Goal: Task Accomplishment & Management: Use online tool/utility

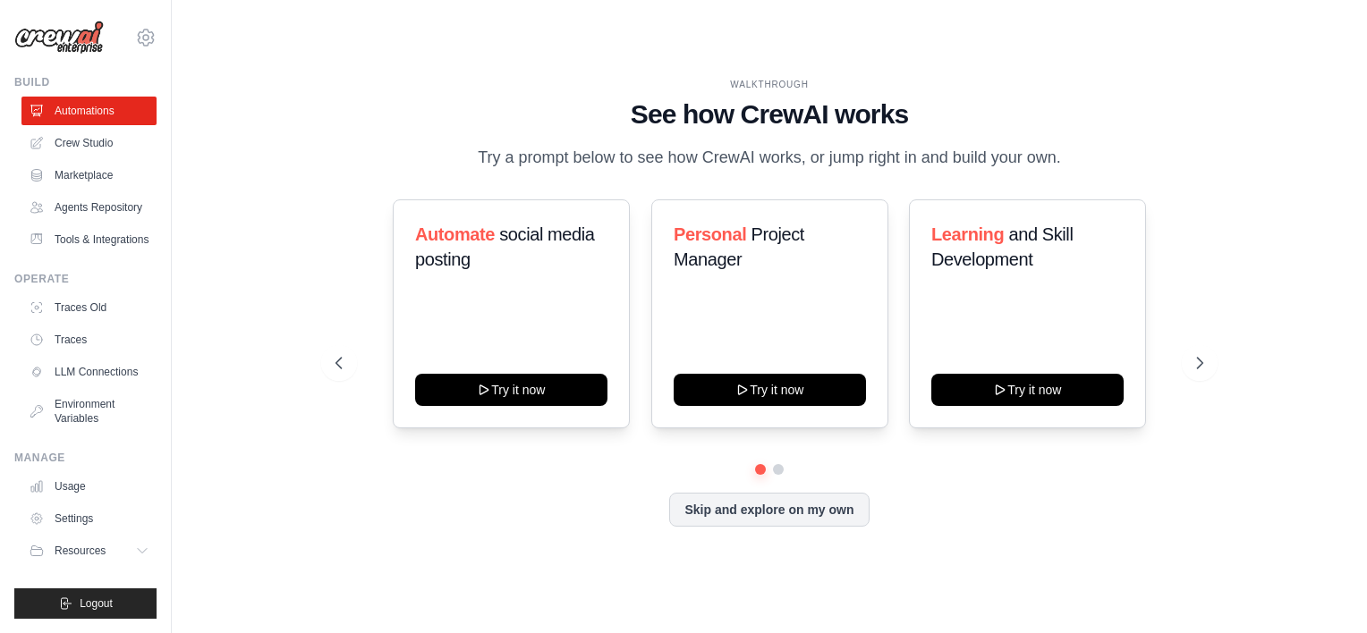
click at [511, 472] on div at bounding box center [769, 469] width 868 height 11
click at [89, 141] on link "Crew Studio" at bounding box center [90, 143] width 135 height 29
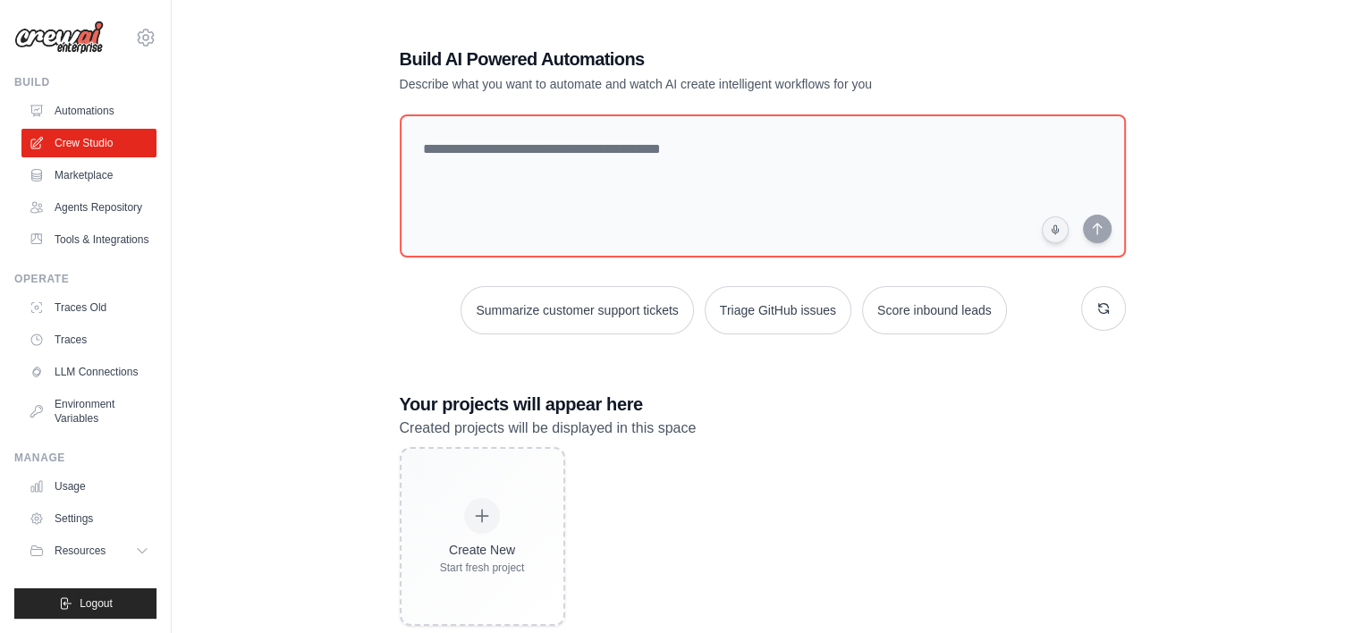
scroll to position [38, 0]
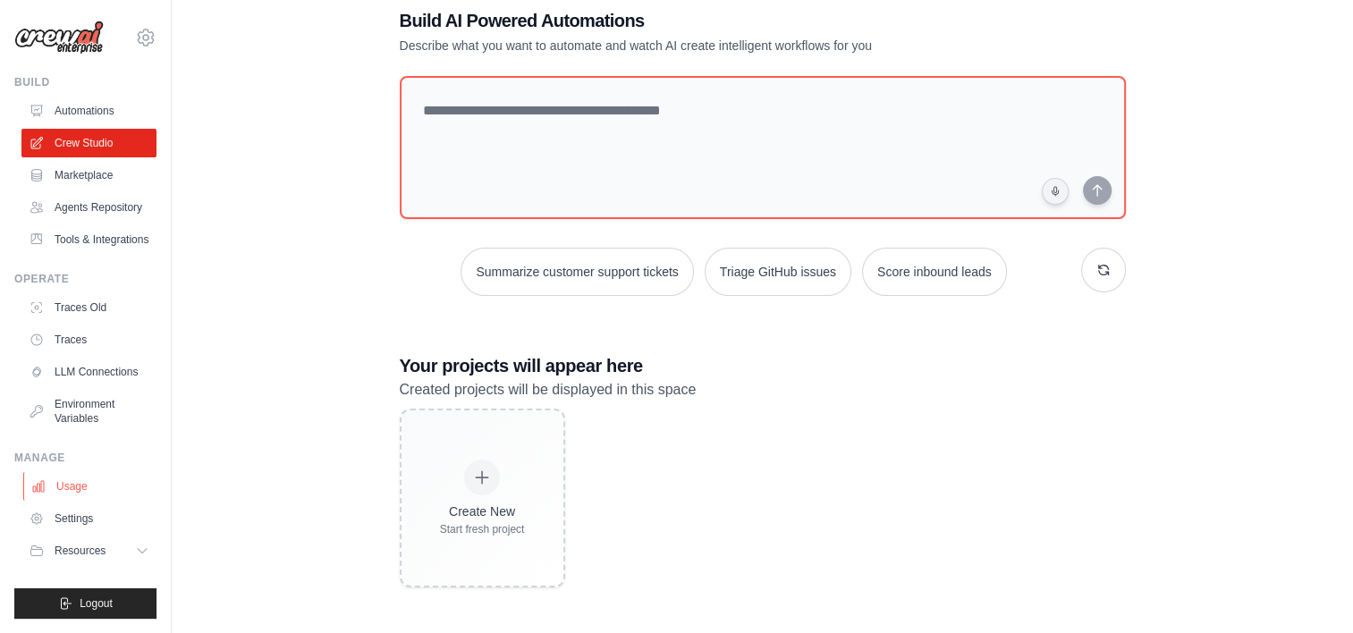
click at [74, 488] on link "Usage" at bounding box center [90, 486] width 135 height 29
